Goal: Task Accomplishment & Management: Manage account settings

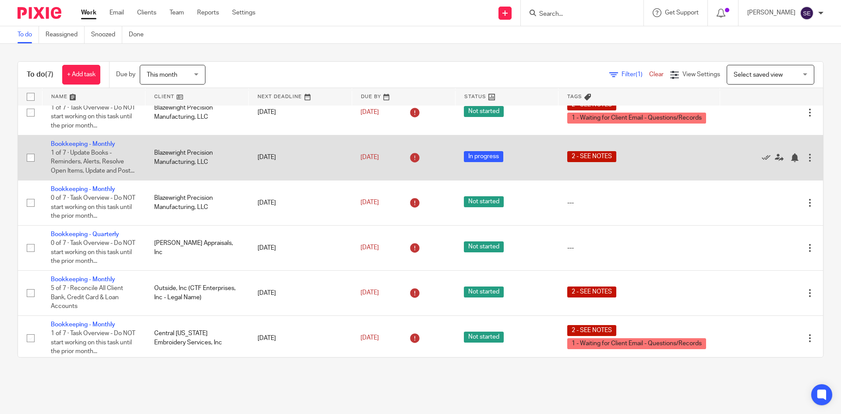
scroll to position [73, 0]
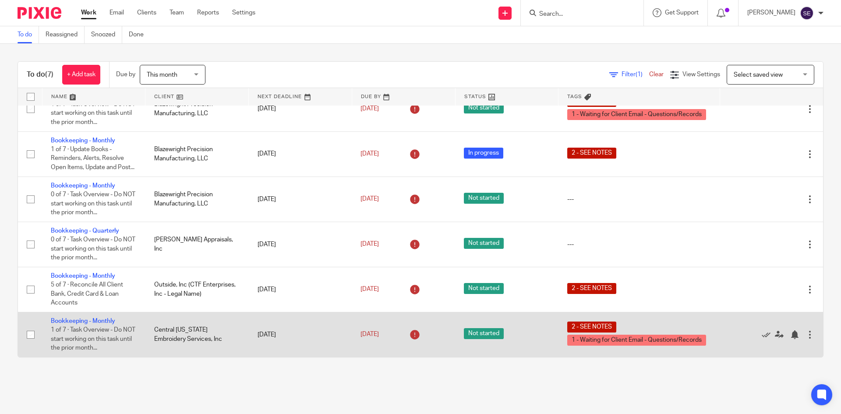
click at [106, 316] on td "Bookkeeping - Monthly 1 of 7 · Task Overview - Do NOT start working on this tas…" at bounding box center [93, 334] width 103 height 45
click at [100, 320] on link "Bookkeeping - Monthly" at bounding box center [83, 321] width 64 height 6
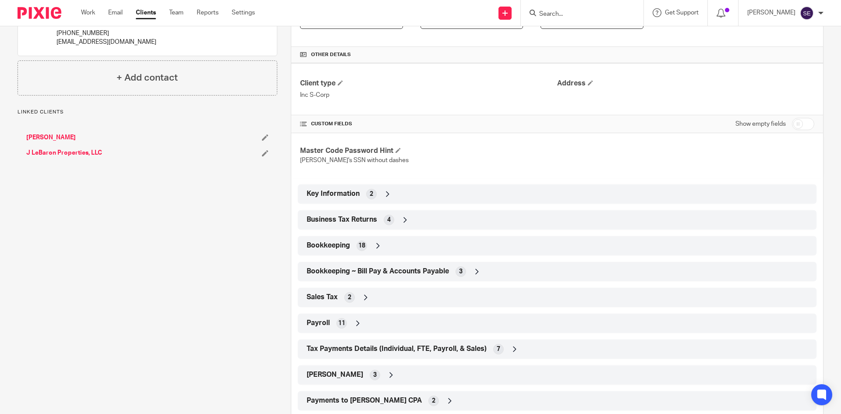
scroll to position [187, 0]
click at [385, 224] on div "Business Tax Returns 4" at bounding box center [556, 218] width 505 height 15
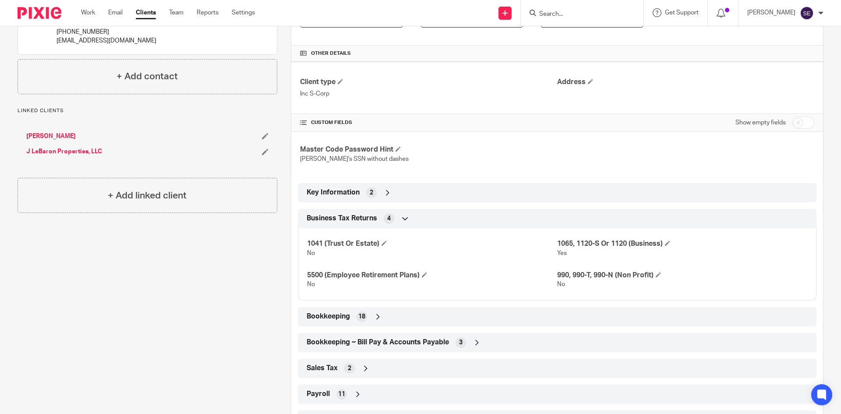
click at [378, 217] on div "Business Tax Returns 4" at bounding box center [556, 218] width 505 height 15
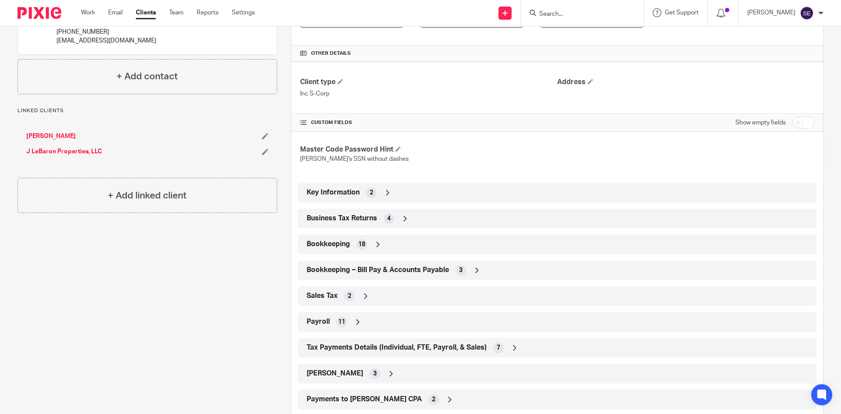
click at [379, 247] on icon at bounding box center [377, 244] width 9 height 9
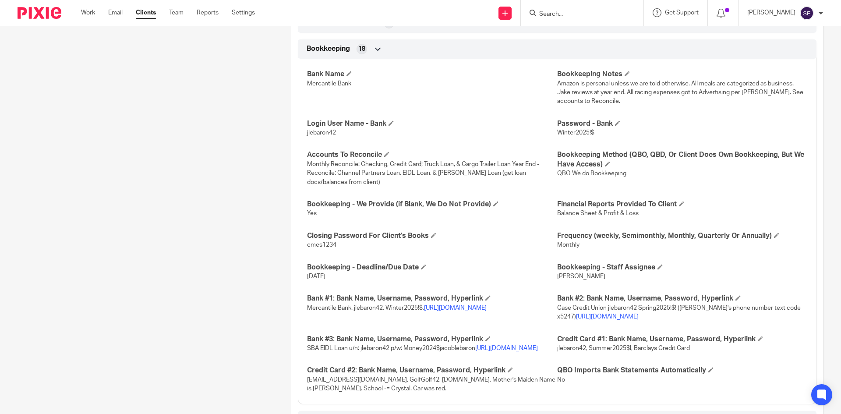
scroll to position [383, 0]
click at [112, 13] on link "Email" at bounding box center [115, 12] width 14 height 9
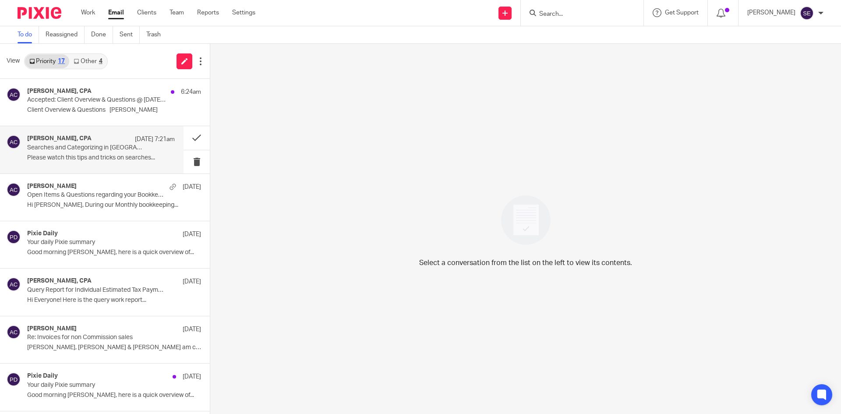
click at [108, 149] on p "Searches and Categorizing in QBO" at bounding box center [86, 147] width 118 height 7
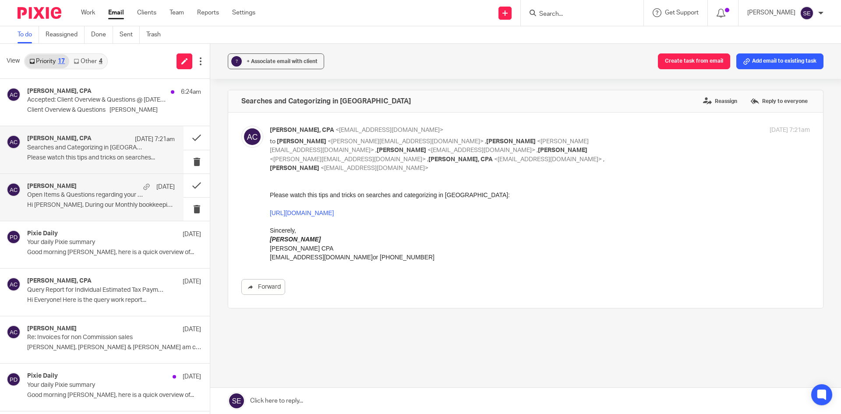
click at [109, 204] on p "Hi Jacob, During our Monthly bookkeeping..." at bounding box center [101, 204] width 148 height 7
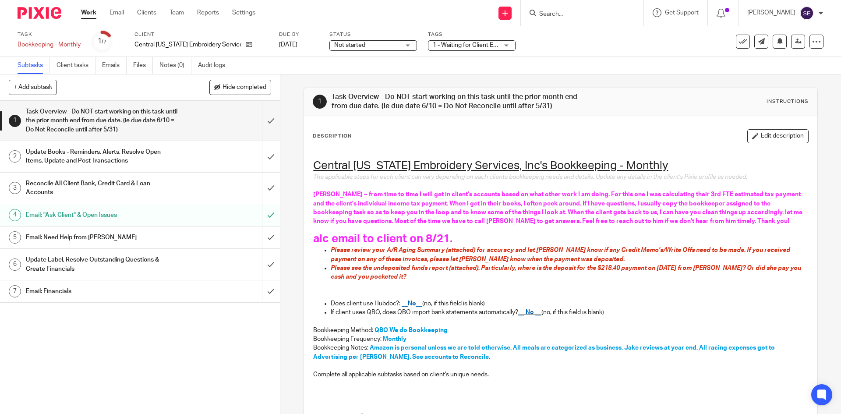
click at [88, 17] on link "Work" at bounding box center [88, 12] width 15 height 9
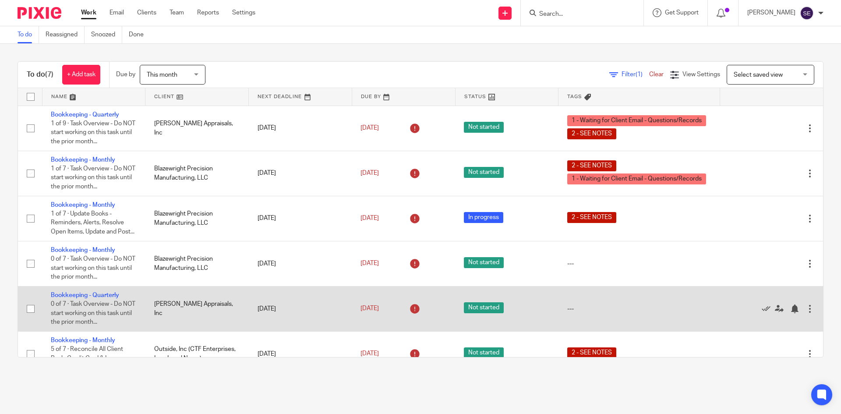
scroll to position [73, 0]
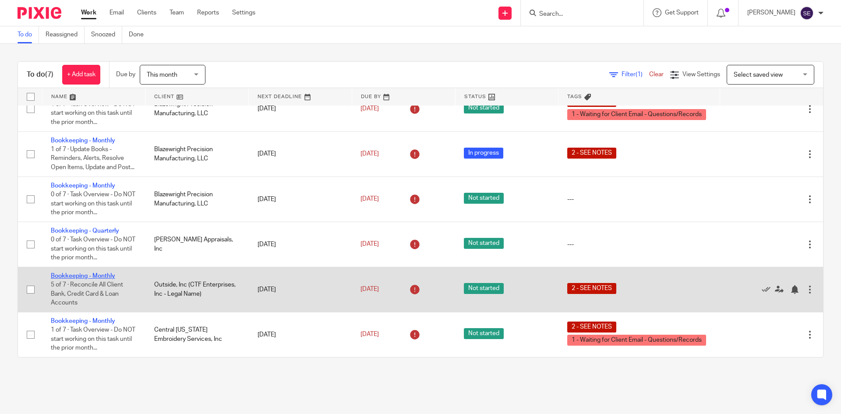
click at [85, 278] on link "Bookkeeping - Monthly" at bounding box center [83, 276] width 64 height 6
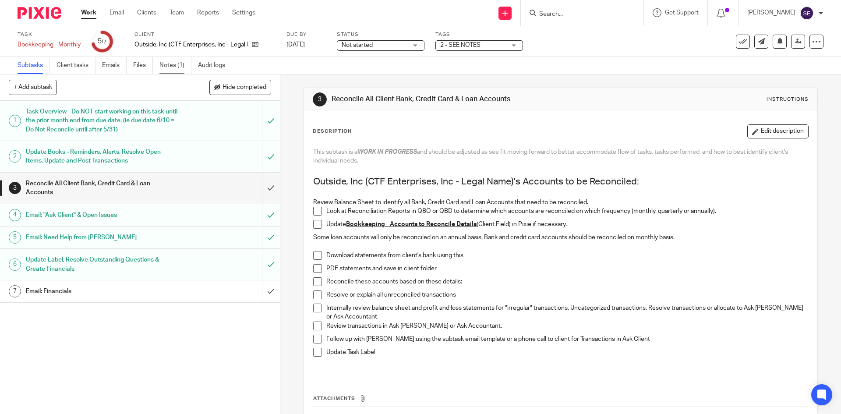
click at [165, 67] on link "Notes (1)" at bounding box center [175, 65] width 32 height 17
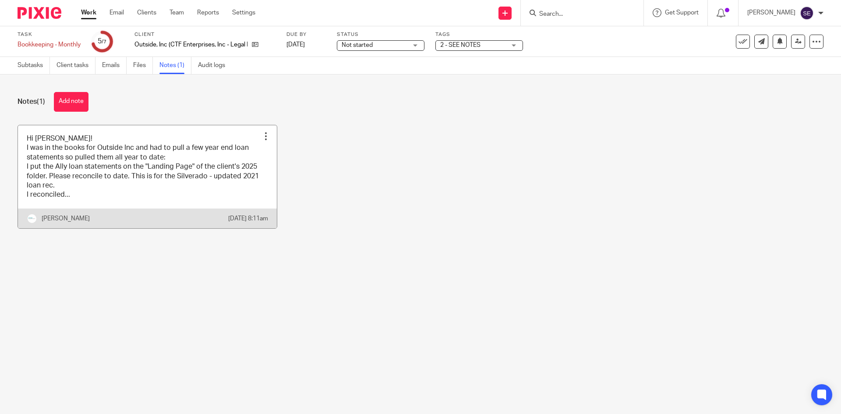
click at [143, 151] on link at bounding box center [147, 176] width 259 height 103
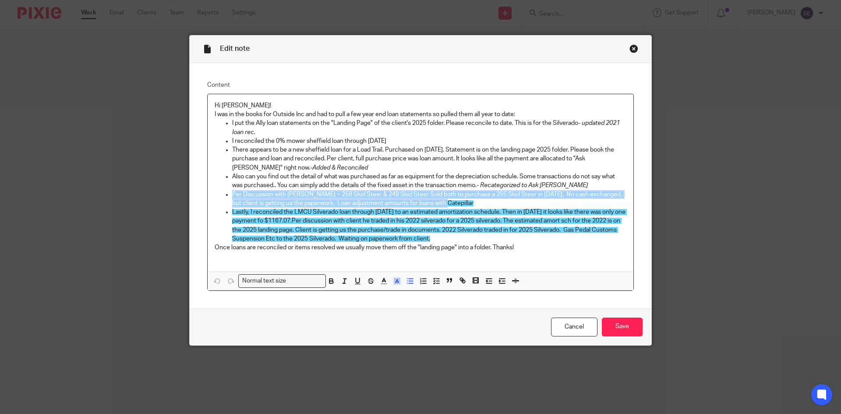
drag, startPoint x: 444, startPoint y: 201, endPoint x: 208, endPoint y: 195, distance: 235.6
click at [208, 195] on div "Hi Sarah! I was in the books for Outside Inc and had to pull a few year end loa…" at bounding box center [421, 182] width 426 height 177
click at [451, 202] on p "Per Discussion with Corey = 259 Skid Steer & 249 Skid Steer Sold both to purcha…" at bounding box center [429, 199] width 394 height 18
click at [451, 203] on p "Per Discussion with Corey = 259 Skid Steer & 249 Skid Steer Sold both to purcha…" at bounding box center [429, 199] width 394 height 18
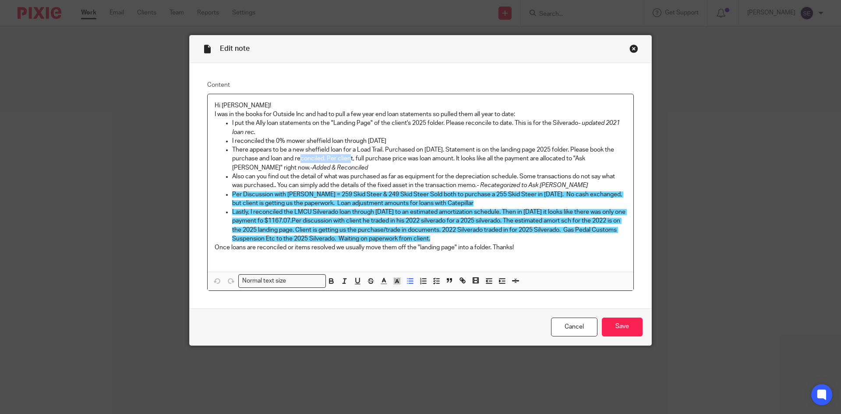
drag, startPoint x: 347, startPoint y: 162, endPoint x: 296, endPoint y: 160, distance: 50.8
click at [296, 160] on p "There appears to be a new sheffield loan for a Load Trail. Purchased on Feb of …" at bounding box center [429, 158] width 394 height 27
drag, startPoint x: 326, startPoint y: 167, endPoint x: 334, endPoint y: 169, distance: 8.0
click at [327, 167] on p "There appears to be a new sheffield loan for a Load Trail. Purchased on Feb of …" at bounding box center [429, 158] width 394 height 27
drag, startPoint x: 356, startPoint y: 150, endPoint x: 373, endPoint y: 155, distance: 18.3
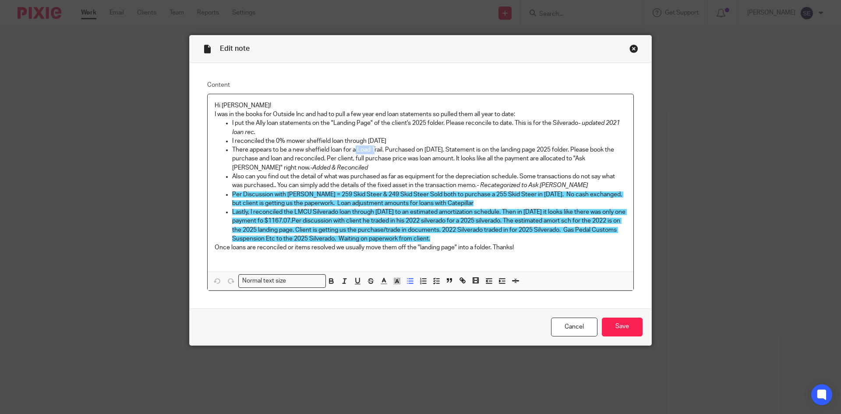
click at [373, 151] on p "There appears to be a new sheffield loan for a Load Trail. Purchased on Feb of …" at bounding box center [429, 158] width 394 height 27
click at [373, 161] on p "There appears to be a new sheffield loan for a Load Trail. Purchased on Feb of …" at bounding box center [429, 158] width 394 height 27
click at [363, 167] on p "There appears to be a new sheffield loan for a Load Trail. Purchased on Feb of …" at bounding box center [429, 158] width 394 height 27
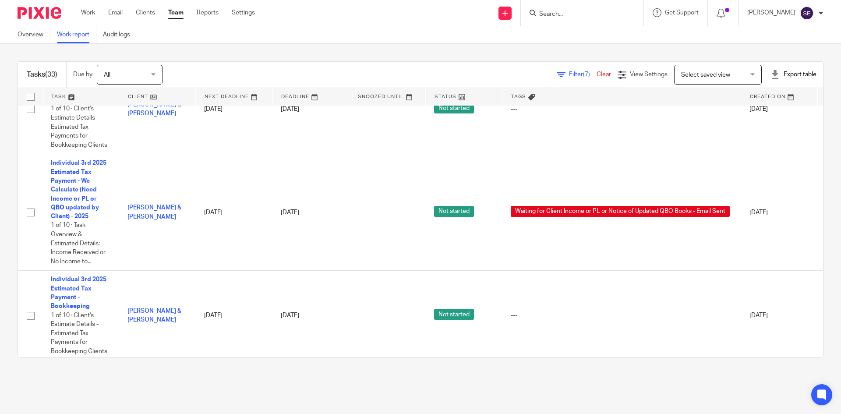
scroll to position [3011, 0]
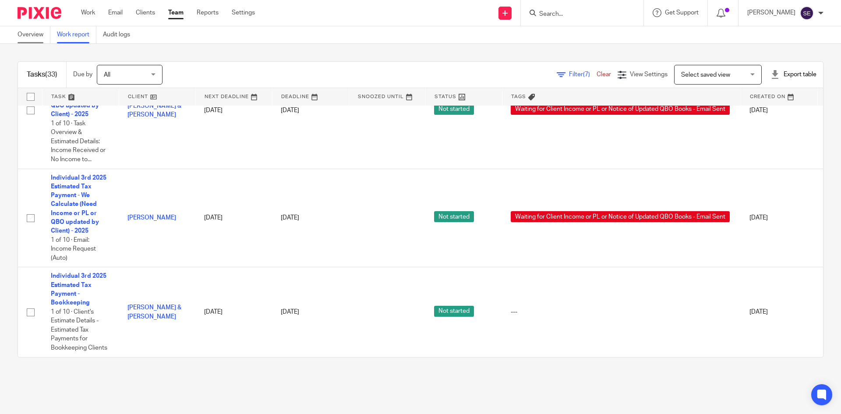
click at [27, 40] on link "Overview" at bounding box center [34, 34] width 33 height 17
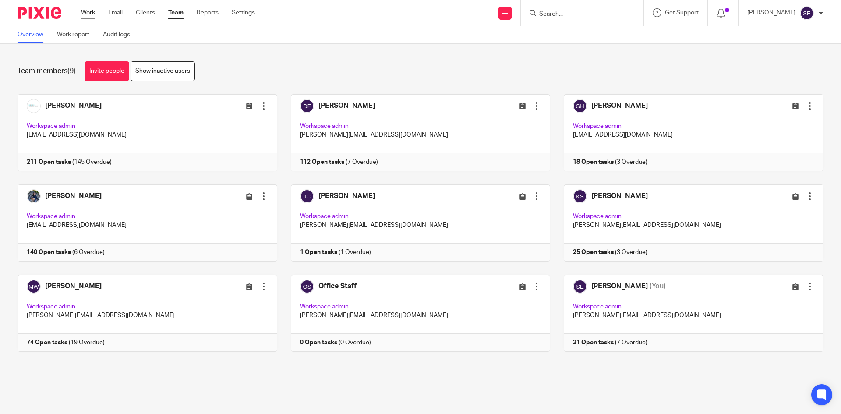
click at [86, 11] on link "Work" at bounding box center [88, 12] width 14 height 9
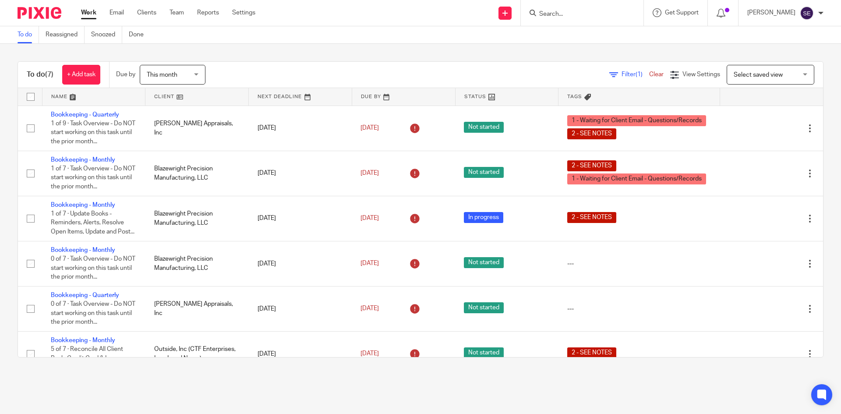
scroll to position [73, 0]
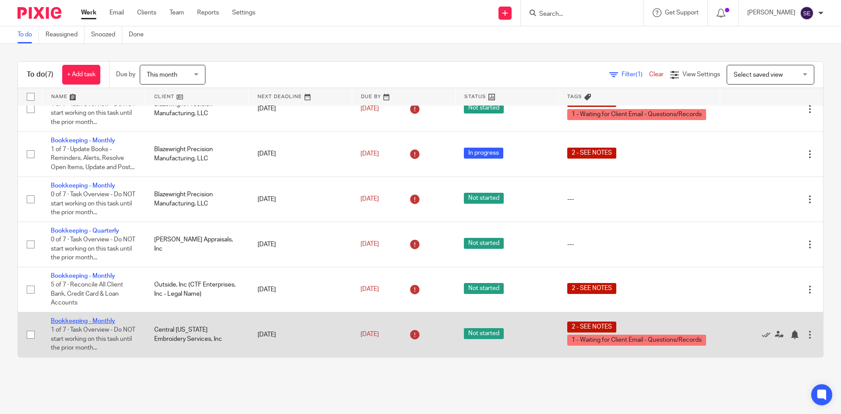
click at [79, 320] on link "Bookkeeping - Monthly" at bounding box center [83, 321] width 64 height 6
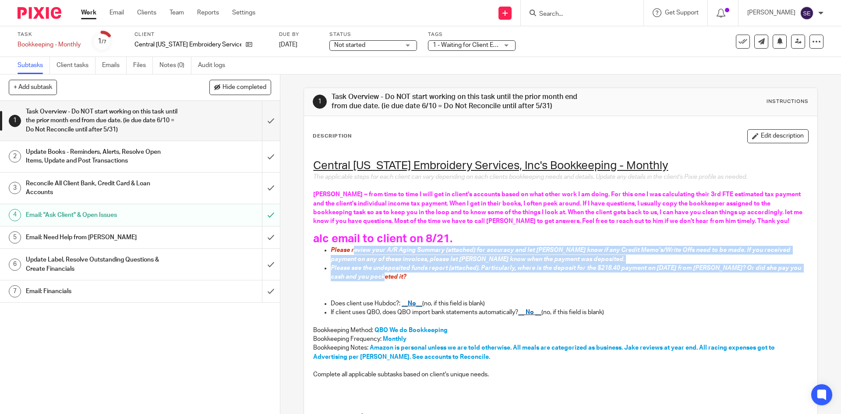
drag, startPoint x: 421, startPoint y: 280, endPoint x: 350, endPoint y: 249, distance: 77.4
click at [350, 249] on ul "Please review your A/R Aging Summary (attached) for accuracy and let Sarah know…" at bounding box center [560, 263] width 494 height 35
drag, startPoint x: 362, startPoint y: 265, endPoint x: 366, endPoint y: 279, distance: 14.4
click at [361, 265] on span "Please see the undeposited funds report (attached). Particularly, where is the …" at bounding box center [567, 272] width 472 height 15
click at [384, 260] on span "Please review your A/R Aging Summary (attached) for accuracy and let Sarah know…" at bounding box center [561, 254] width 461 height 15
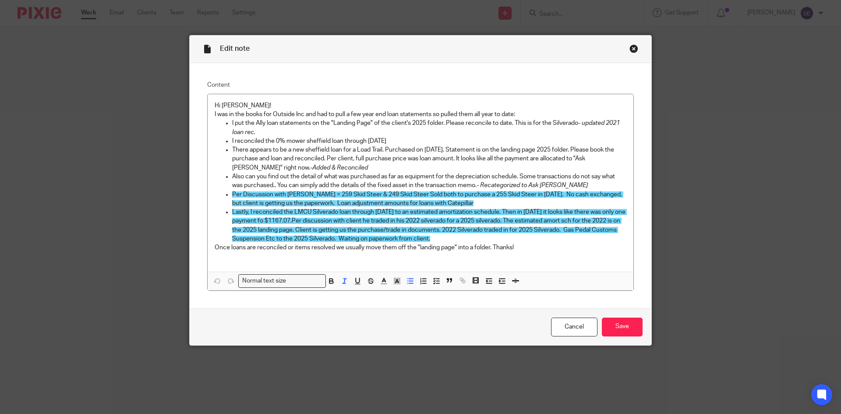
click at [631, 44] on div "Edit note" at bounding box center [420, 49] width 461 height 28
click at [632, 47] on div "Close this dialog window" at bounding box center [633, 48] width 9 height 9
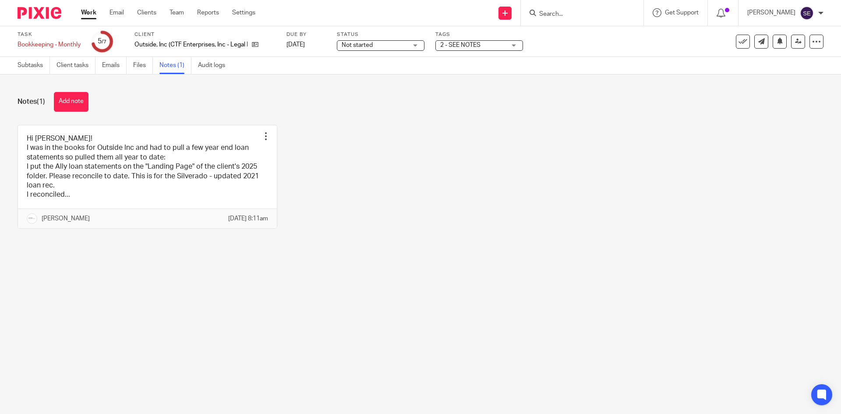
click at [93, 17] on link "Work" at bounding box center [88, 12] width 15 height 9
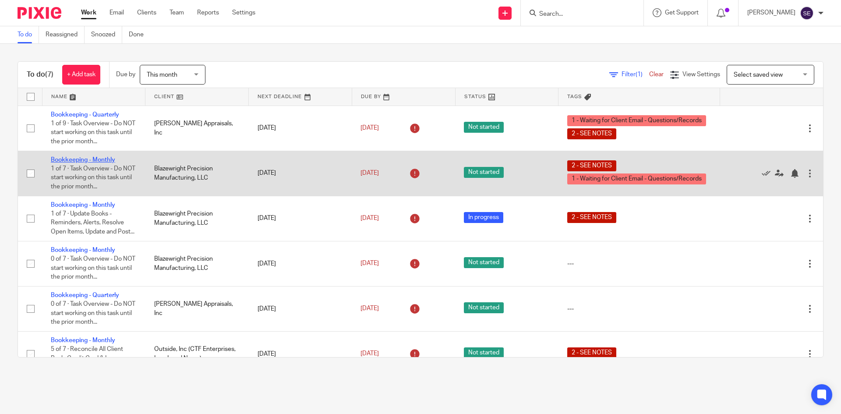
click at [102, 161] on link "Bookkeeping - Monthly" at bounding box center [83, 160] width 64 height 6
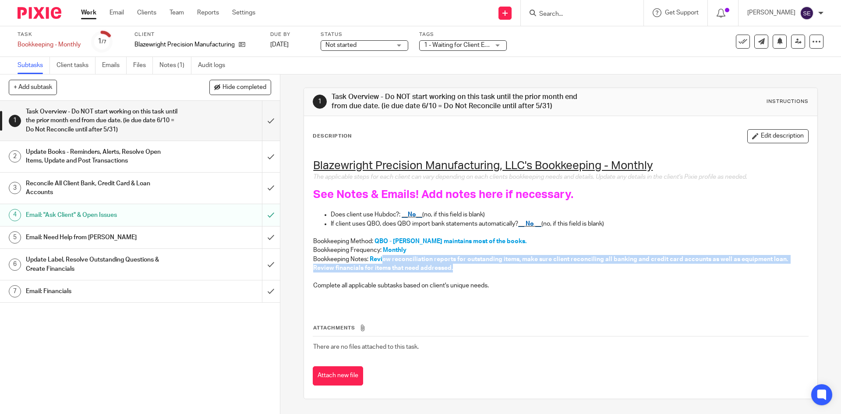
drag, startPoint x: 544, startPoint y: 267, endPoint x: 380, endPoint y: 261, distance: 163.4
click at [380, 261] on p "Bookkeeping Notes: Review reconciliation reports for outstanding items, make su…" at bounding box center [560, 264] width 494 height 18
click at [499, 270] on p "Bookkeeping Notes: Review reconciliation reports for outstanding items, make su…" at bounding box center [560, 264] width 494 height 18
click at [541, 278] on p at bounding box center [560, 276] width 494 height 9
click at [88, 17] on link "Work" at bounding box center [88, 12] width 15 height 9
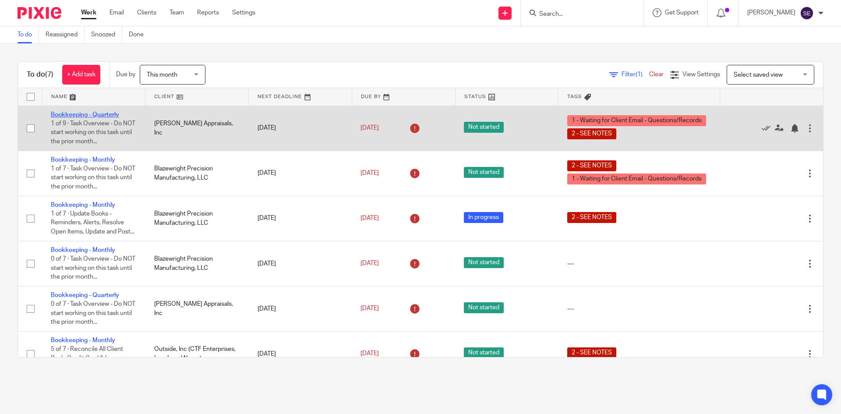
click at [104, 114] on link "Bookkeeping - Quarterly" at bounding box center [85, 115] width 68 height 6
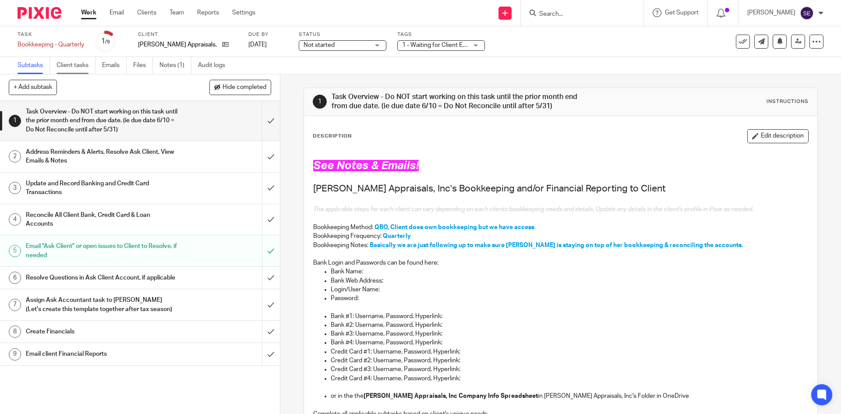
click at [70, 66] on link "Client tasks" at bounding box center [75, 65] width 39 height 17
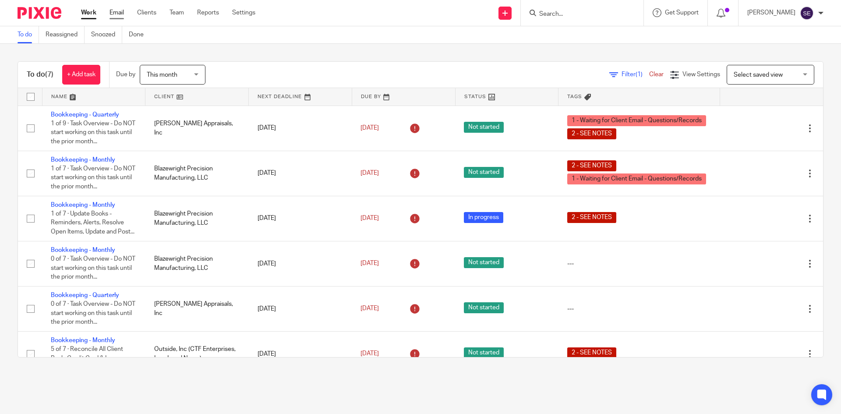
click at [121, 12] on link "Email" at bounding box center [116, 12] width 14 height 9
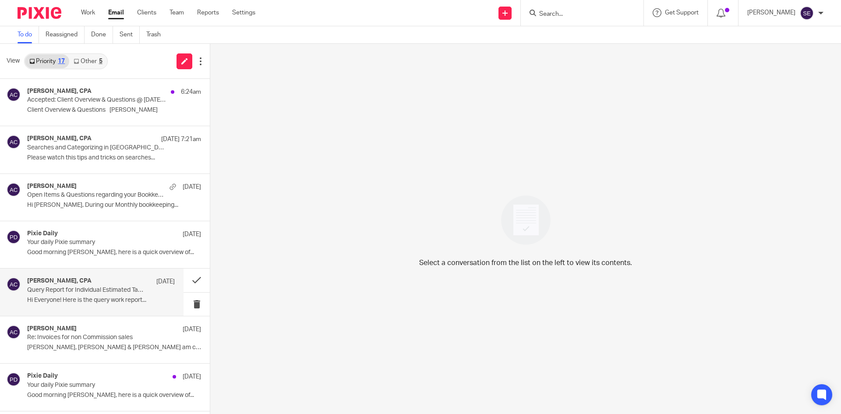
click at [100, 287] on p "Query Report for Individual Estimated Tax Payments" at bounding box center [86, 289] width 118 height 7
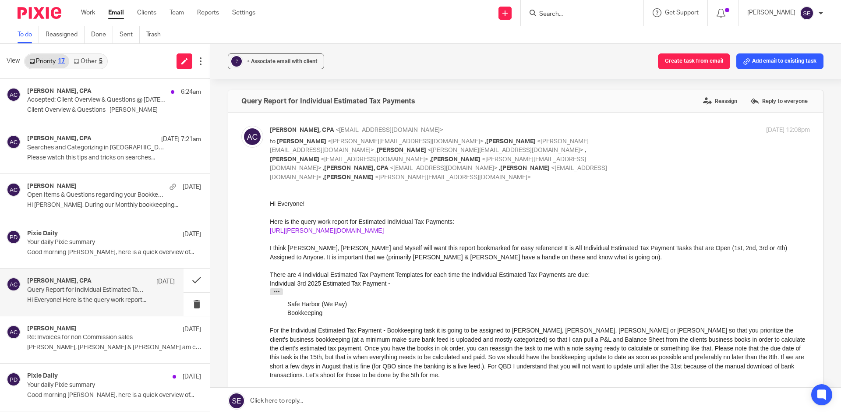
click at [384, 234] on link "https://amy-l-corfixsen-cpa.usepixie.net/users/report?utf8=%E2%9C%93&status_op=…" at bounding box center [327, 230] width 114 height 7
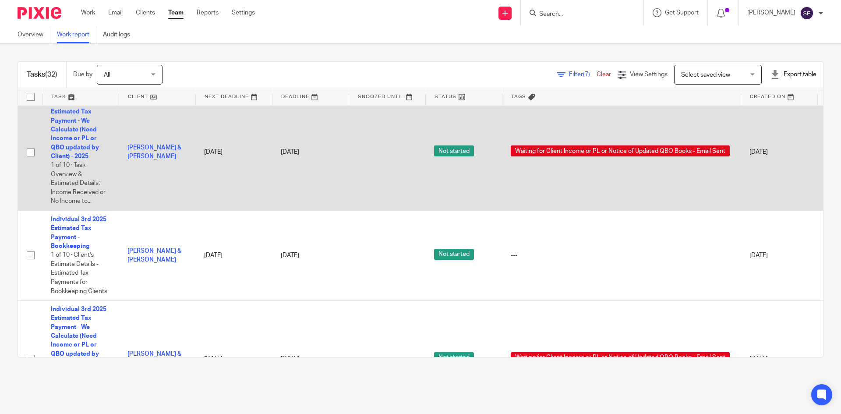
scroll to position [1795, 0]
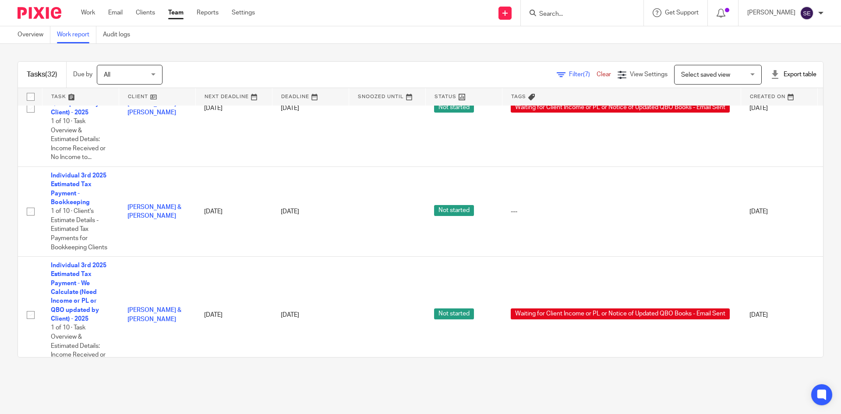
click at [569, 77] on span "Filter (7)" at bounding box center [583, 74] width 28 height 6
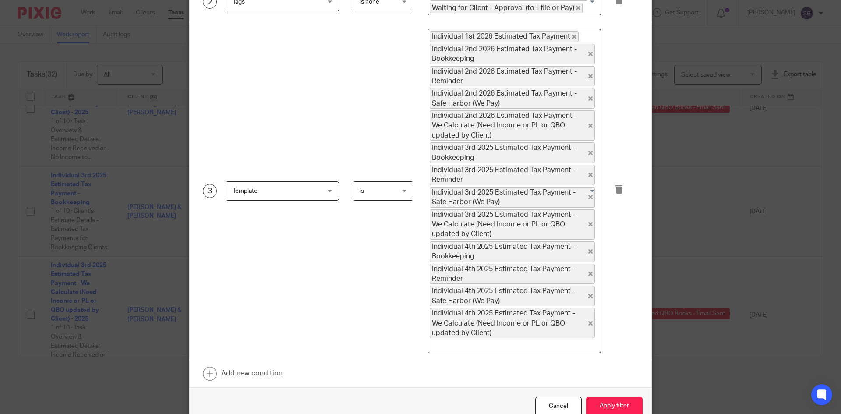
scroll to position [175, 0]
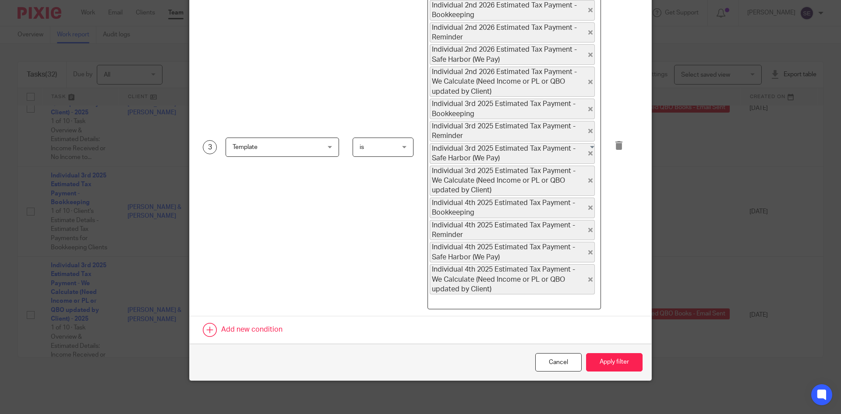
click at [224, 331] on link at bounding box center [420, 329] width 461 height 27
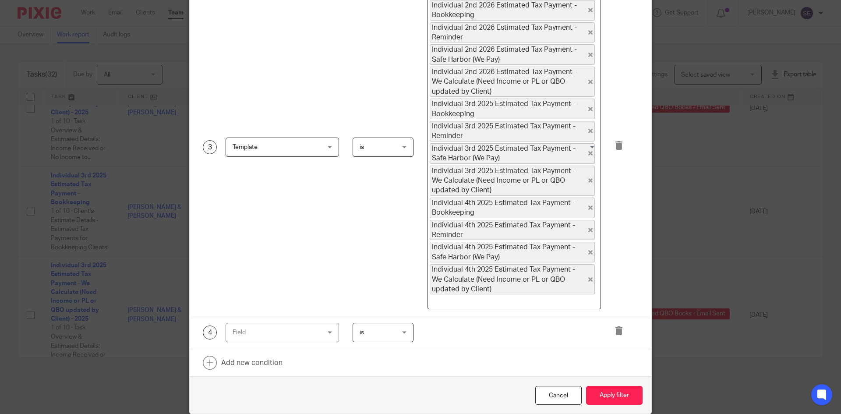
click at [291, 324] on div "Field" at bounding box center [274, 332] width 85 height 18
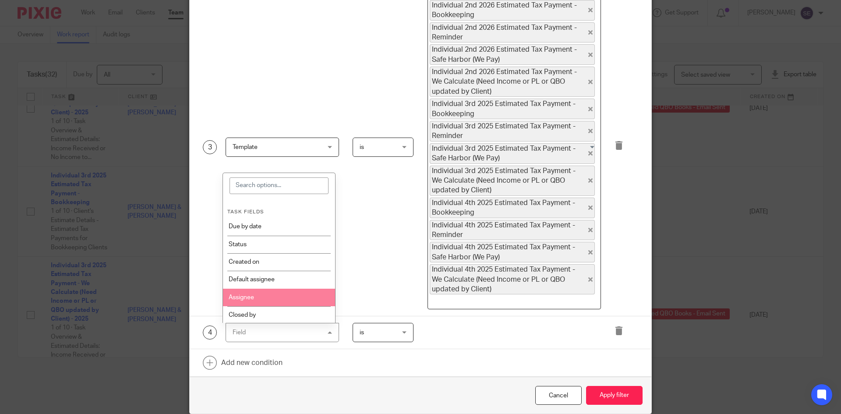
click at [281, 298] on li "Assignee" at bounding box center [279, 298] width 113 height 18
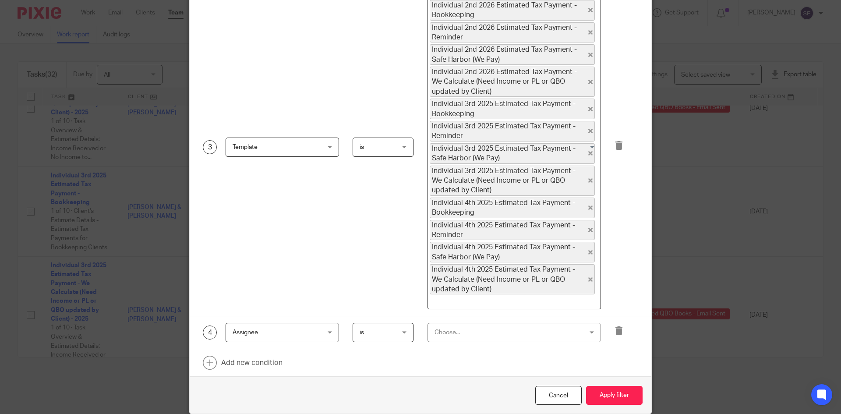
click at [462, 334] on div "Choose..." at bounding box center [500, 332] width 133 height 18
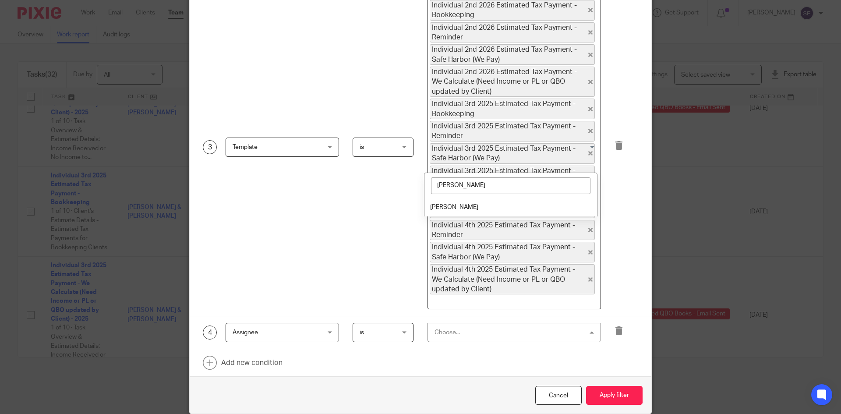
type input "Sara"
click at [463, 204] on li "[PERSON_NAME]" at bounding box center [510, 207] width 173 height 18
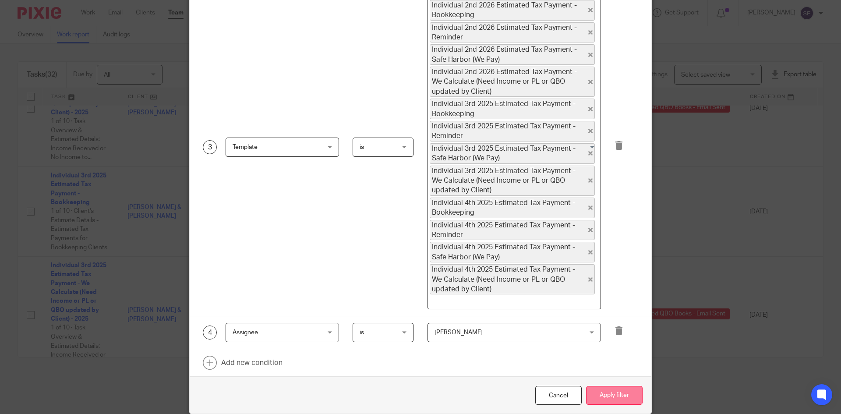
click at [608, 395] on button "Apply filter" at bounding box center [614, 395] width 56 height 19
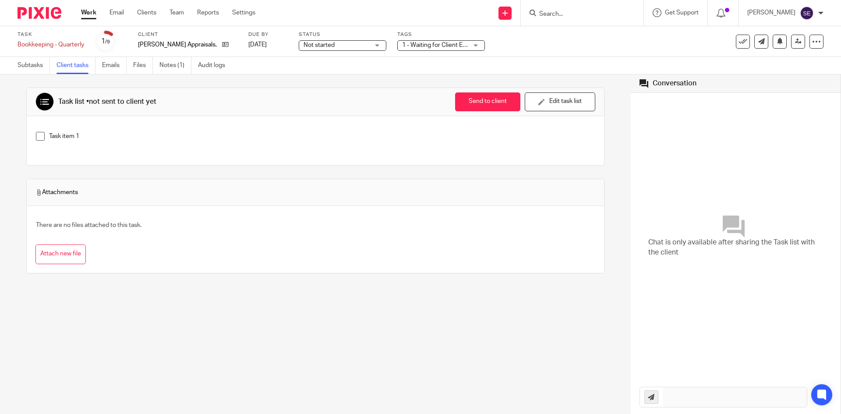
click at [89, 19] on div "Work Email Clients Team Reports Settings Work Email Clients Team Reports Settin…" at bounding box center [170, 13] width 196 height 26
click at [92, 10] on link "Work" at bounding box center [88, 12] width 15 height 9
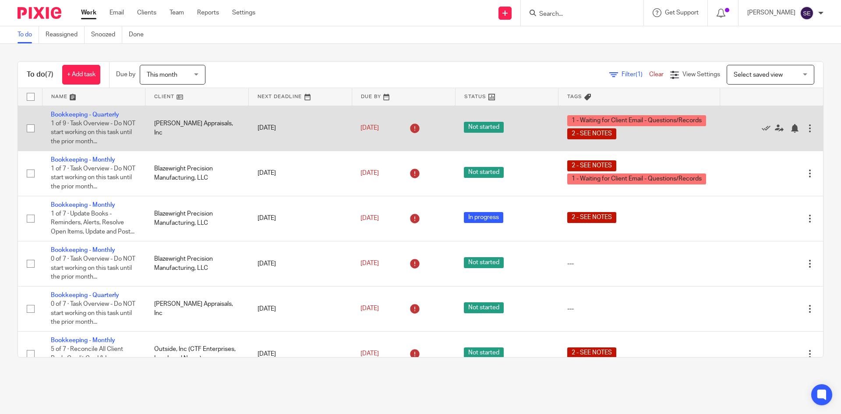
scroll to position [73, 0]
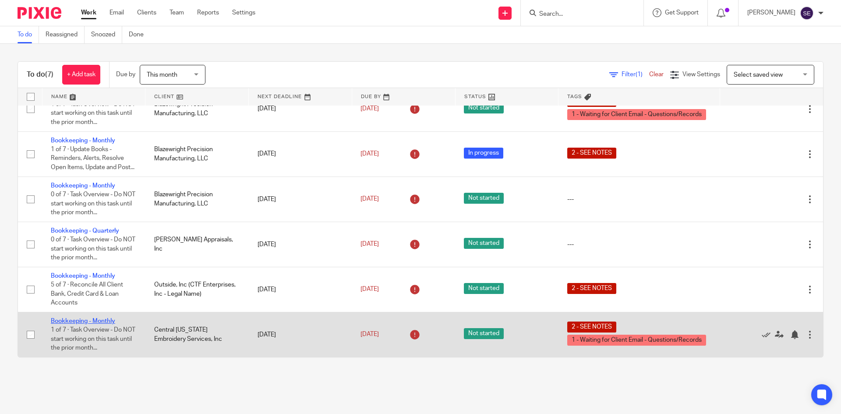
click at [69, 322] on link "Bookkeeping - Monthly" at bounding box center [83, 321] width 64 height 6
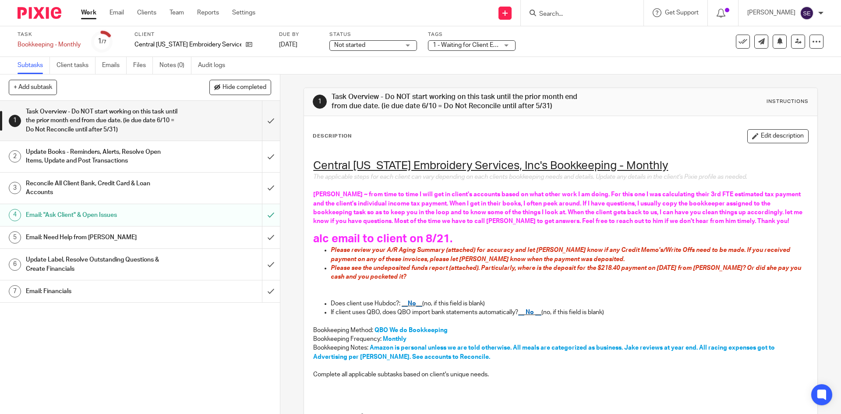
scroll to position [87, 0]
